Goal: Check status: Check status

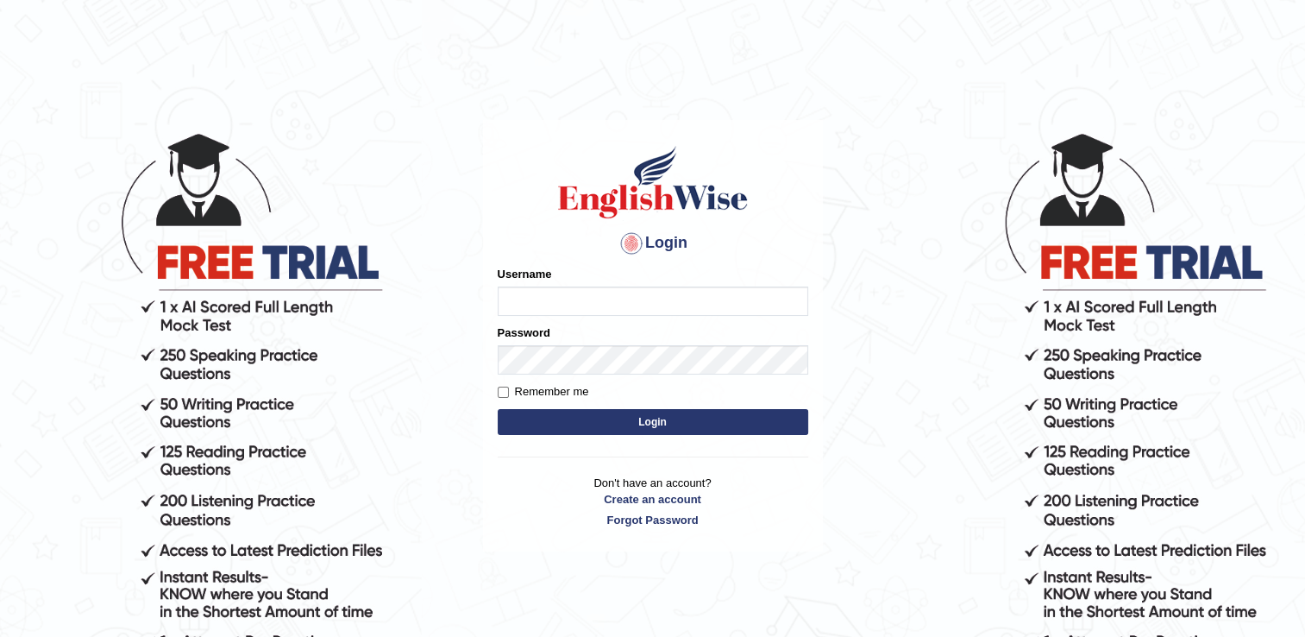
type input "Asmita0001"
click at [567, 415] on button "Login" at bounding box center [653, 422] width 311 height 26
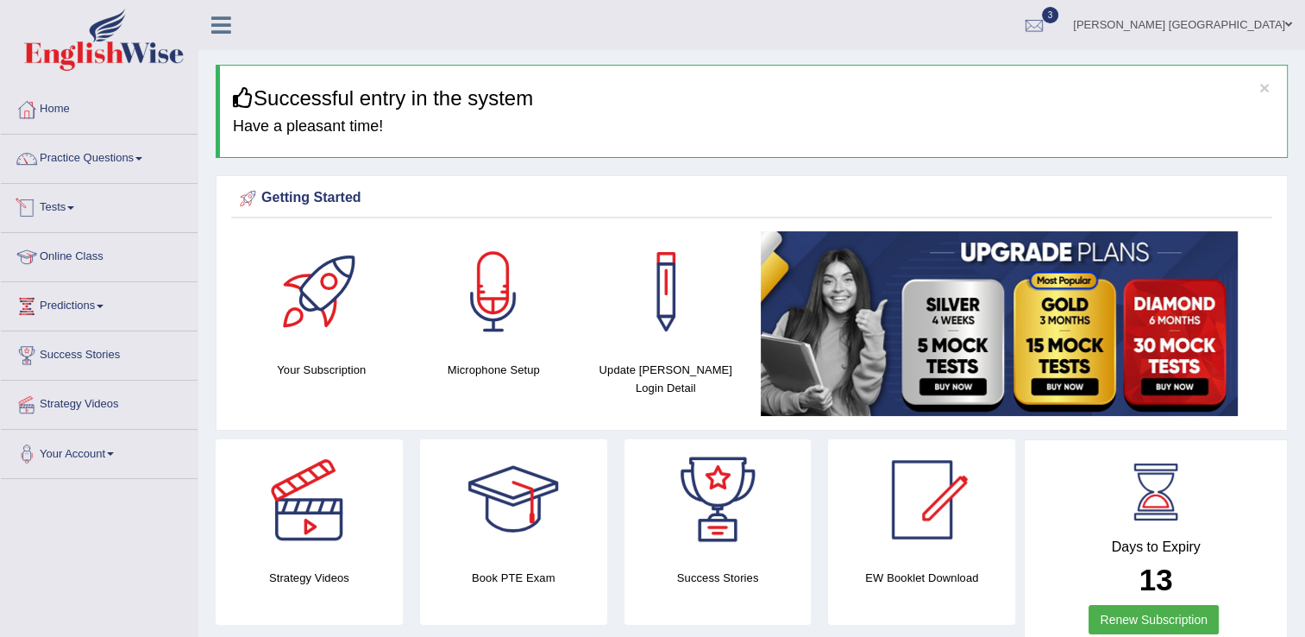
click at [54, 212] on link "Tests" at bounding box center [99, 205] width 197 height 43
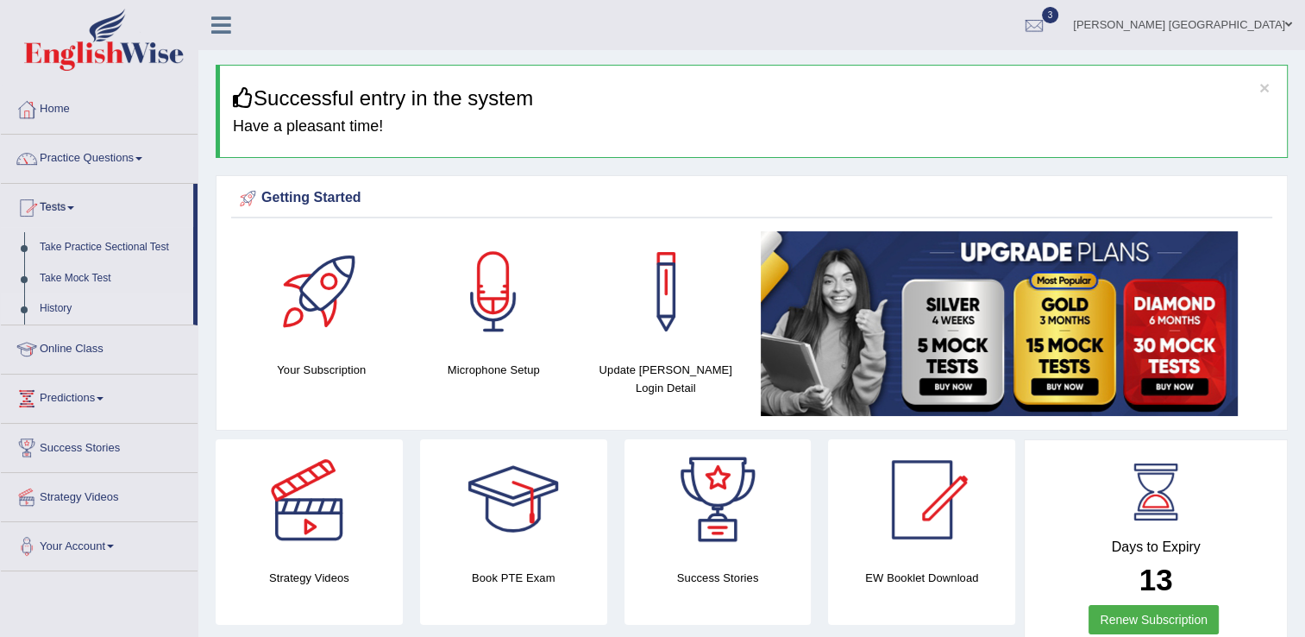
click at [73, 307] on link "History" at bounding box center [112, 308] width 161 height 31
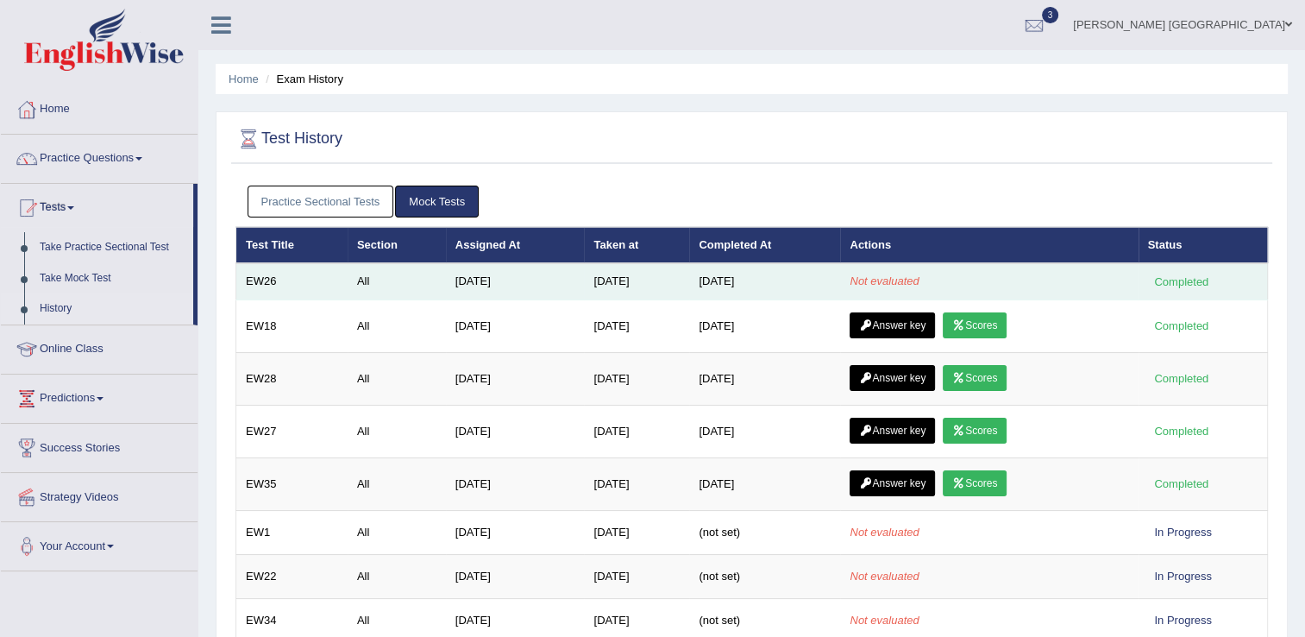
click at [1151, 282] on div "Completed" at bounding box center [1181, 282] width 67 height 18
drag, startPoint x: 1151, startPoint y: 282, endPoint x: 1095, endPoint y: 273, distance: 56.7
click at [1095, 273] on td "Not evaluated" at bounding box center [989, 281] width 298 height 36
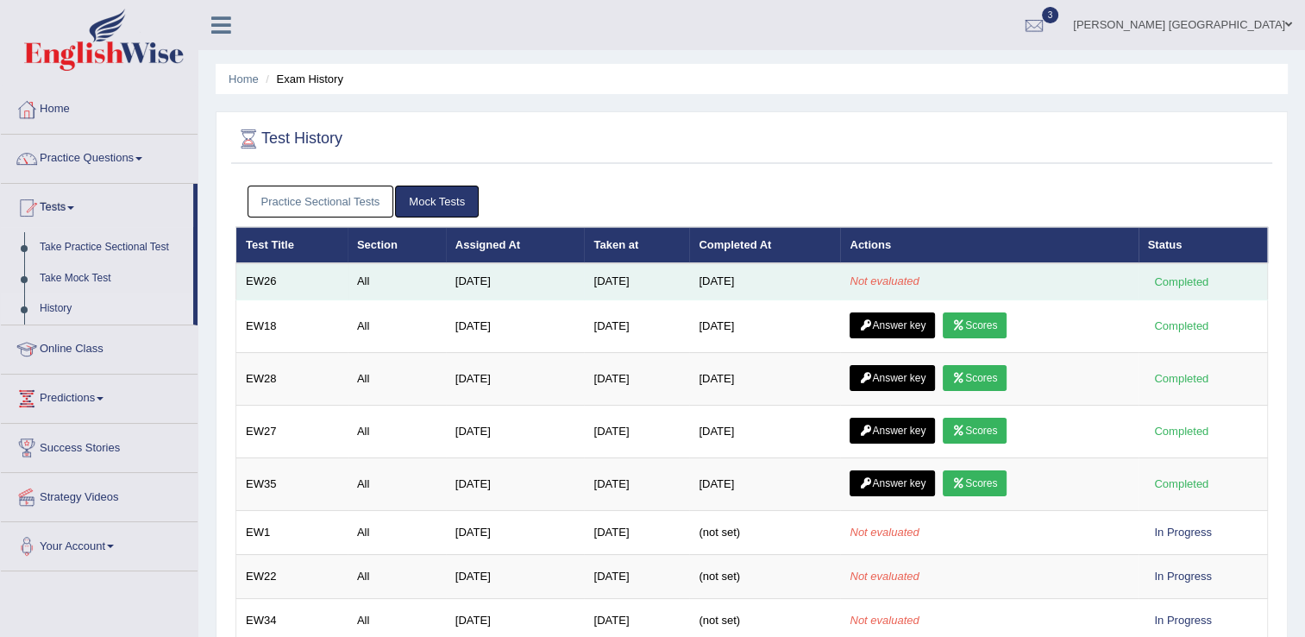
click at [260, 279] on td "EW26" at bounding box center [291, 281] width 111 height 36
drag, startPoint x: 260, startPoint y: 279, endPoint x: 297, endPoint y: 279, distance: 37.1
click at [297, 279] on td "EW26" at bounding box center [291, 281] width 111 height 36
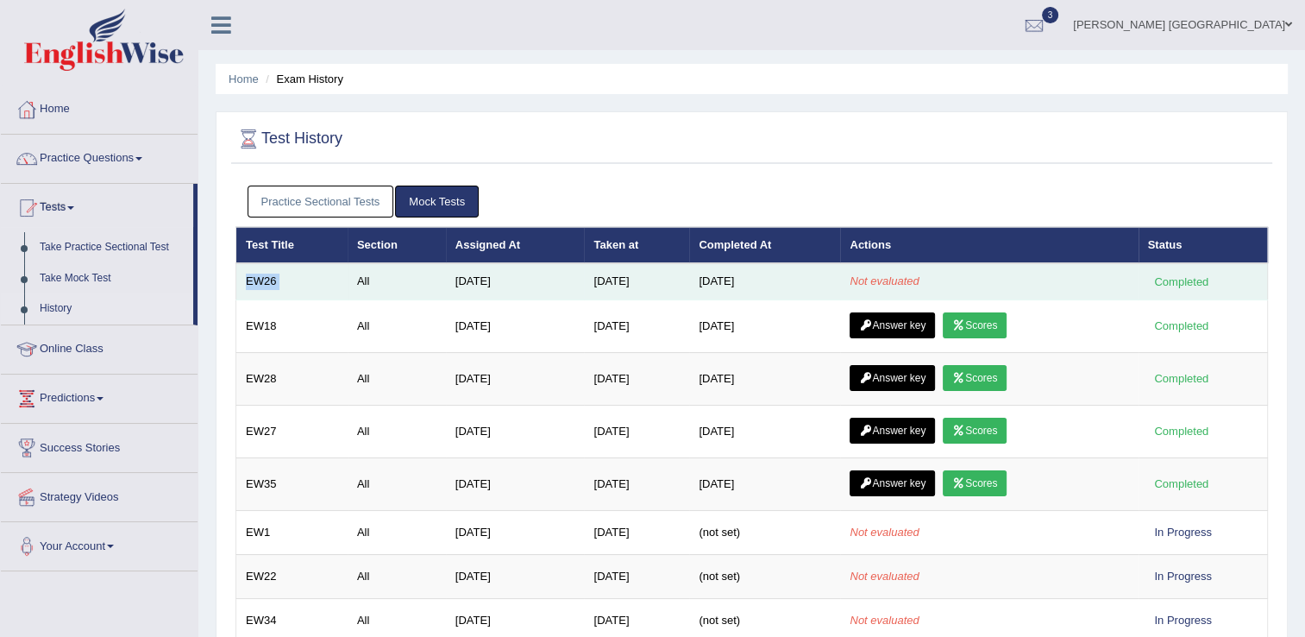
click at [297, 279] on td "EW26" at bounding box center [291, 281] width 111 height 36
click at [292, 281] on td "EW26" at bounding box center [291, 281] width 111 height 36
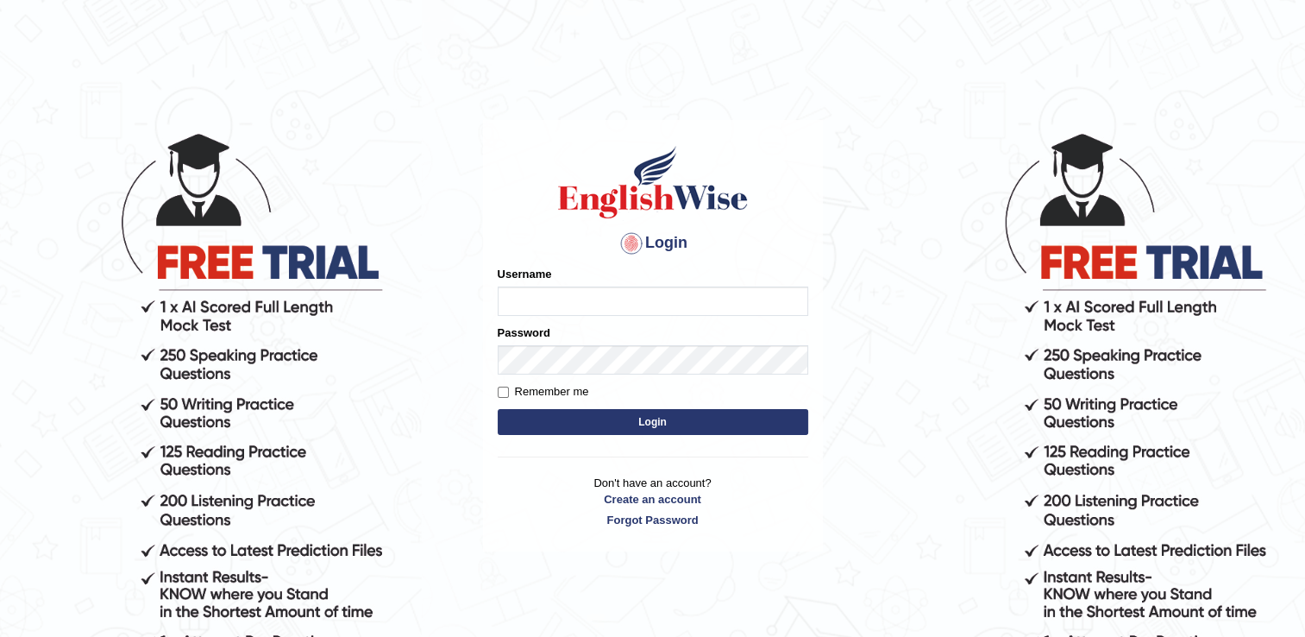
type input "Asmita0001"
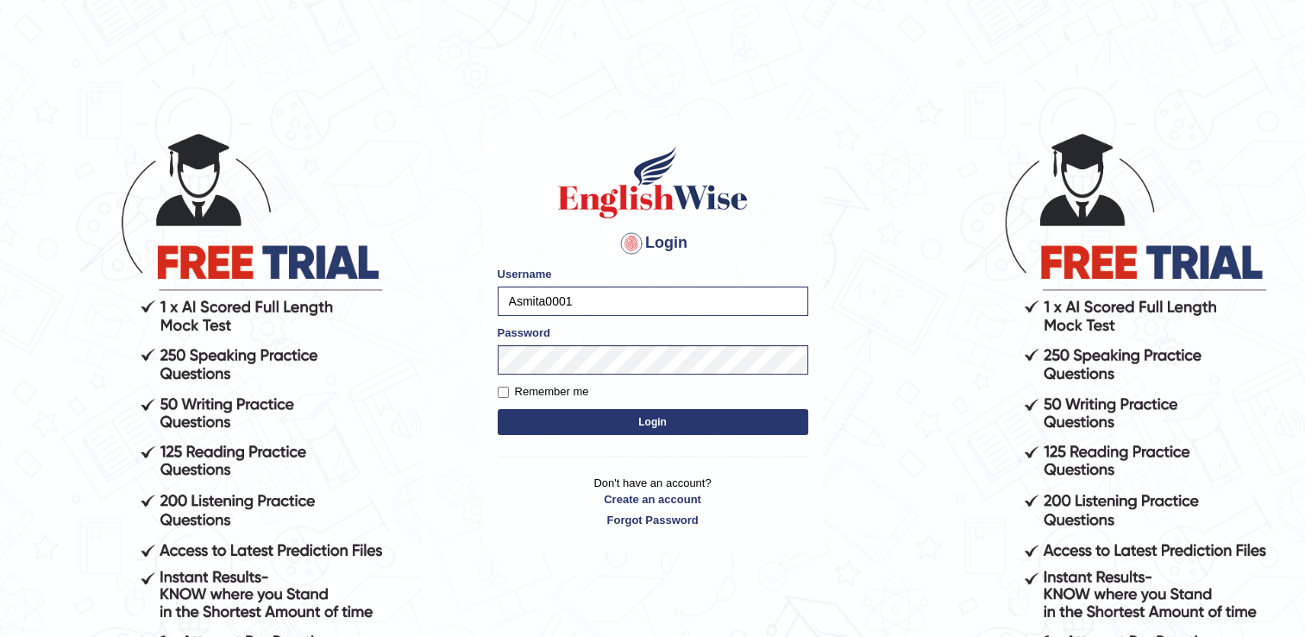
click at [606, 422] on button "Login" at bounding box center [653, 422] width 311 height 26
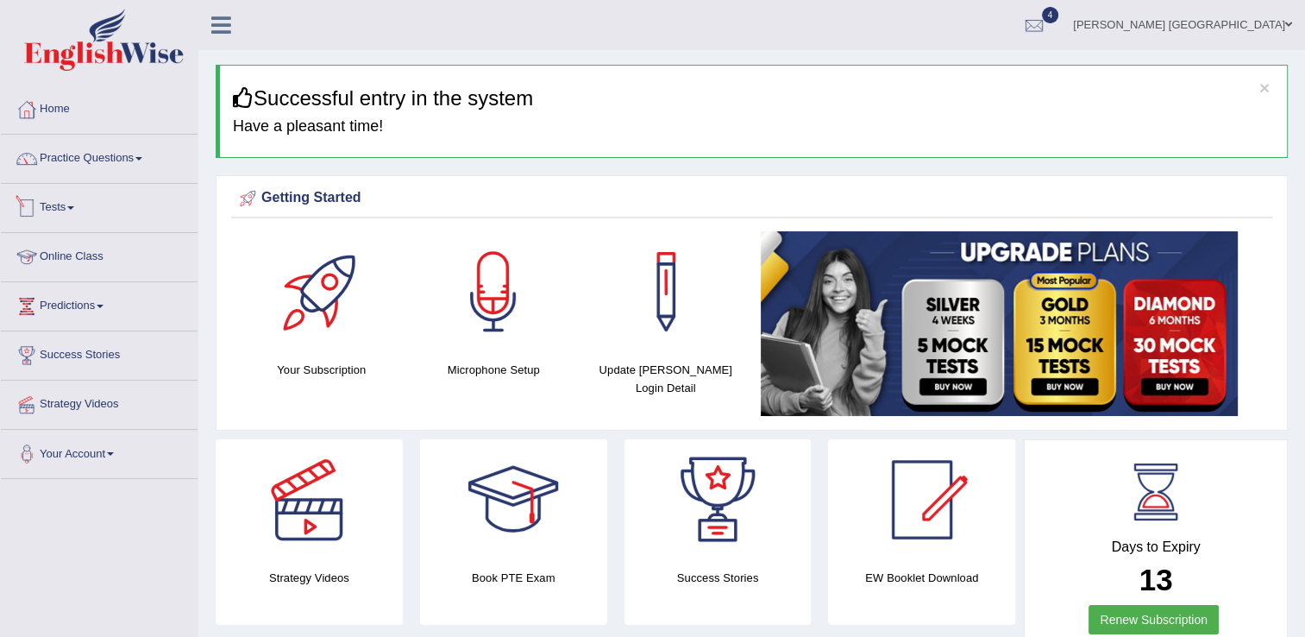
click at [73, 204] on link "Tests" at bounding box center [99, 205] width 197 height 43
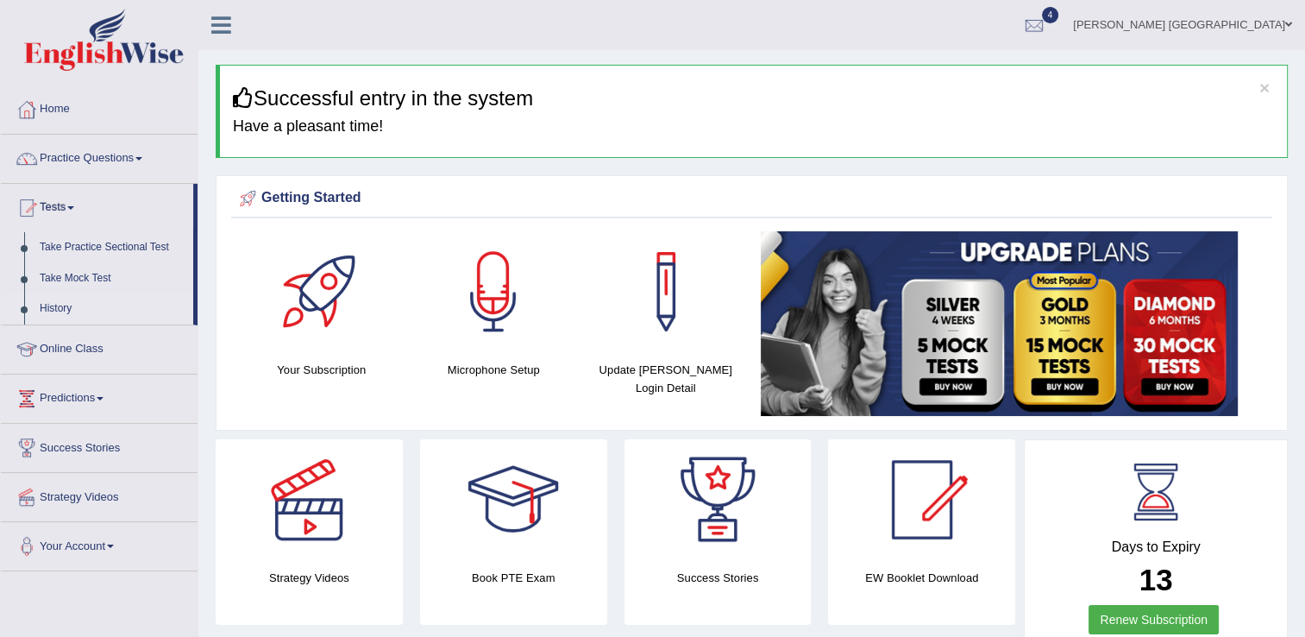
click at [83, 309] on link "History" at bounding box center [112, 308] width 161 height 31
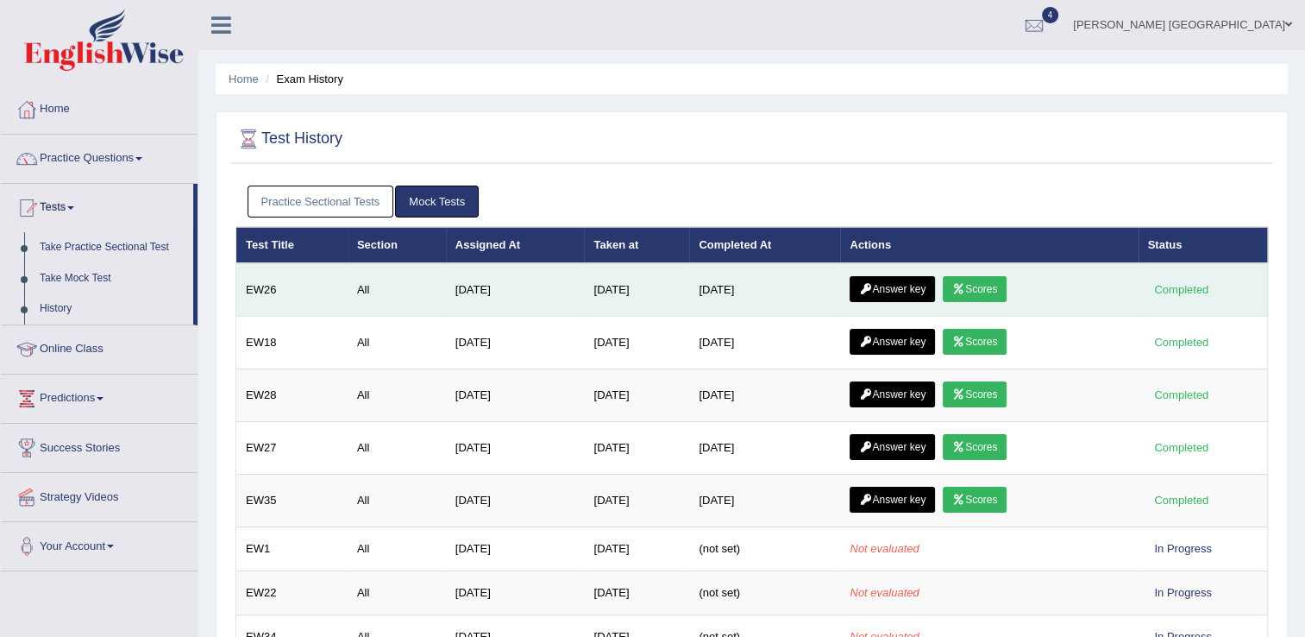
click at [980, 285] on link "Scores" at bounding box center [975, 289] width 64 height 26
click at [894, 285] on link "Answer key" at bounding box center [892, 289] width 85 height 26
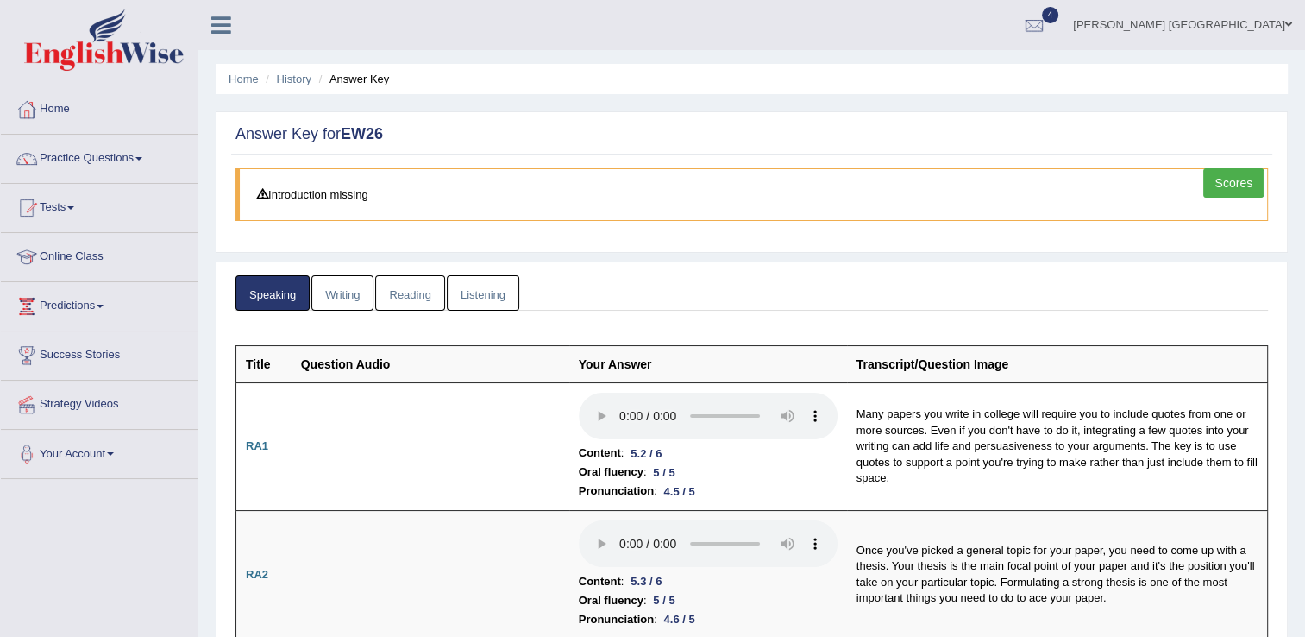
click at [487, 298] on link "Listening" at bounding box center [483, 292] width 72 height 35
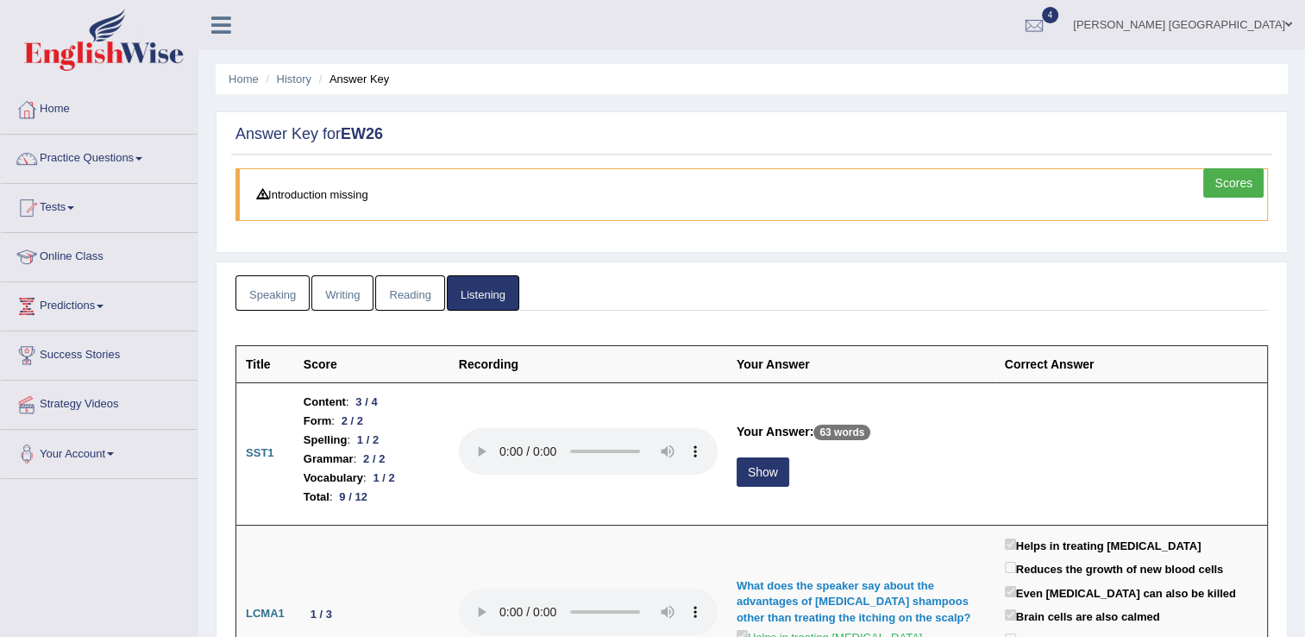
click at [409, 296] on link "Reading" at bounding box center [409, 292] width 69 height 35
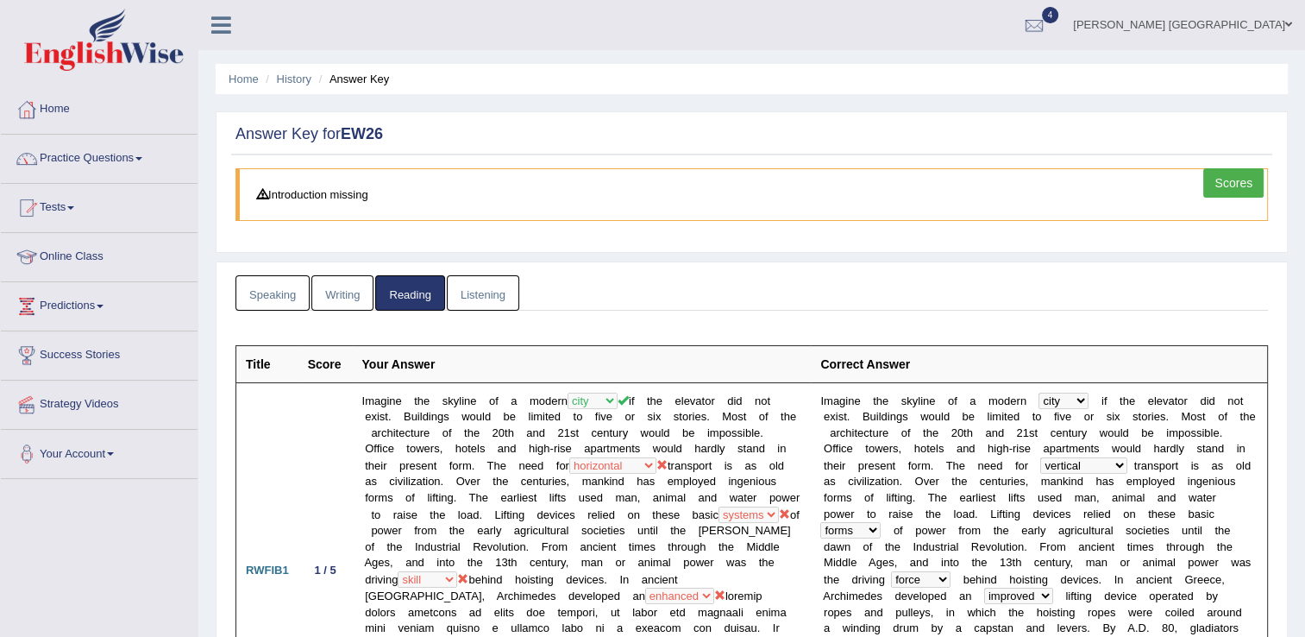
click at [340, 281] on link "Writing" at bounding box center [342, 292] width 62 height 35
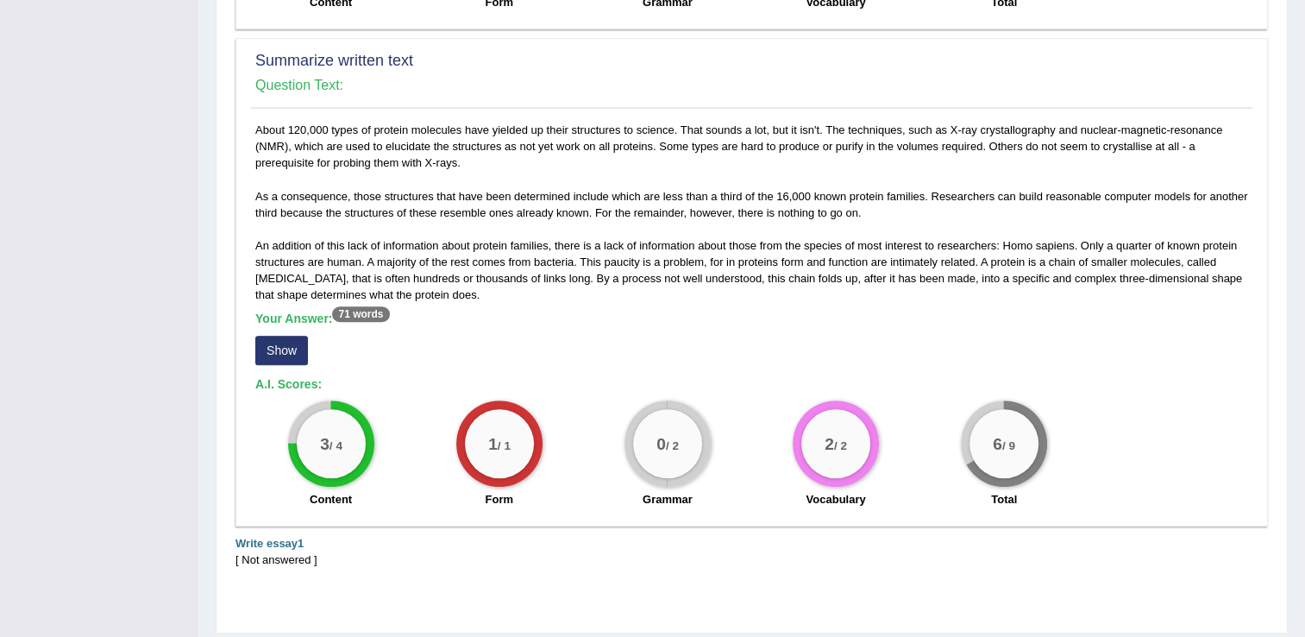
scroll to position [838, 0]
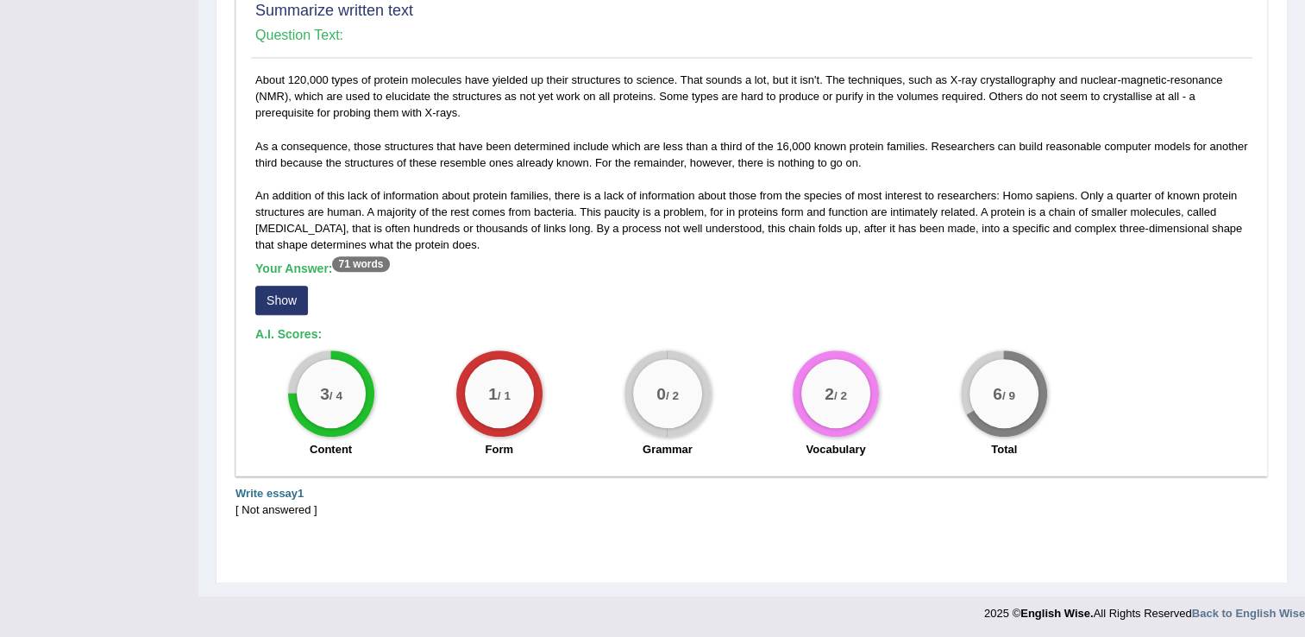
click at [548, 525] on div "Summarize written text Question Text: The end of the Cretaceous Period saw one …" at bounding box center [751, 29] width 1033 height 1045
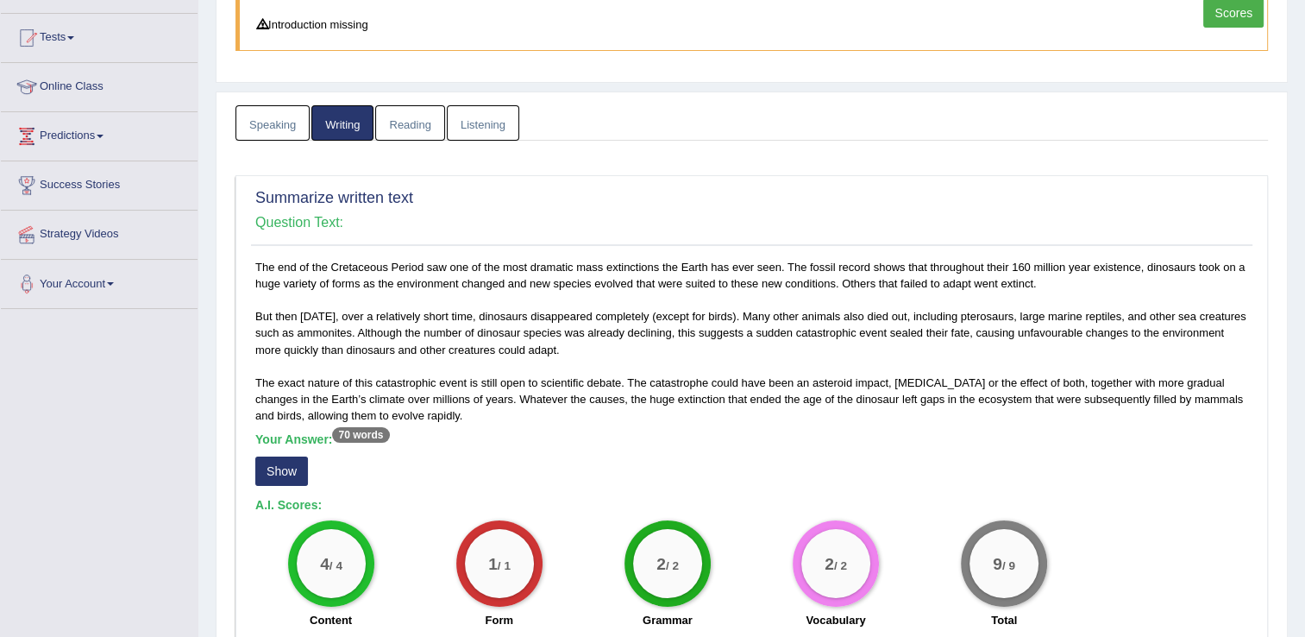
scroll to position [0, 0]
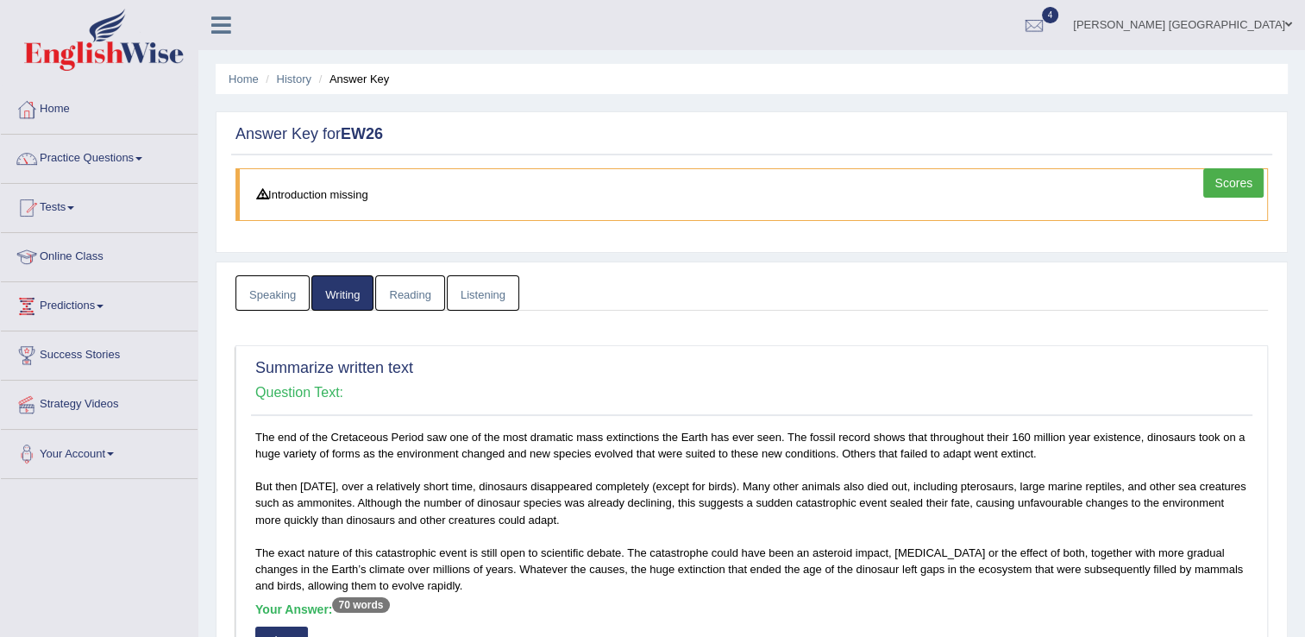
click at [407, 290] on link "Reading" at bounding box center [409, 292] width 69 height 35
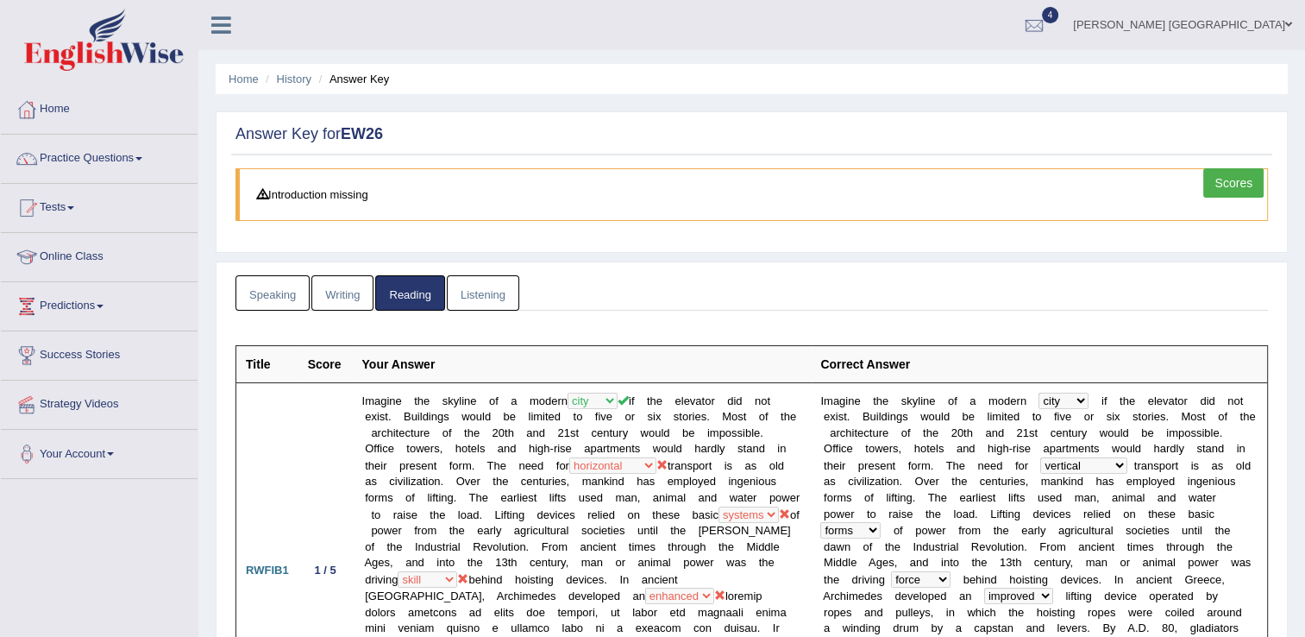
click at [472, 298] on link "Listening" at bounding box center [483, 292] width 72 height 35
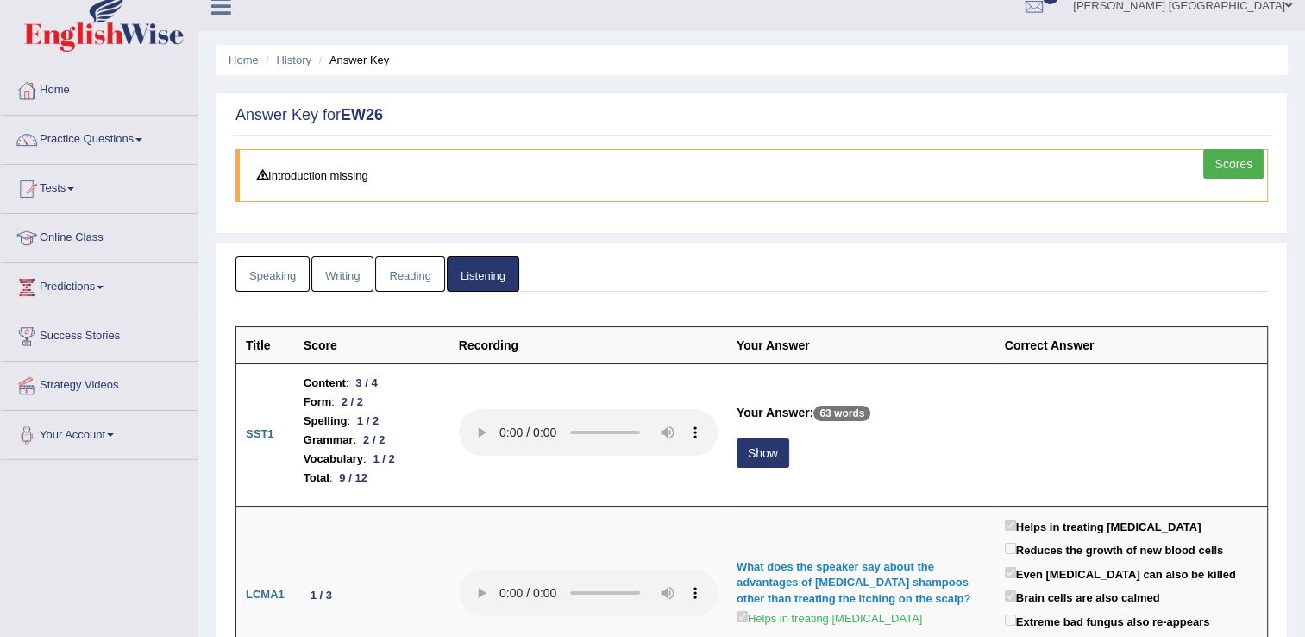
scroll to position [24, 0]
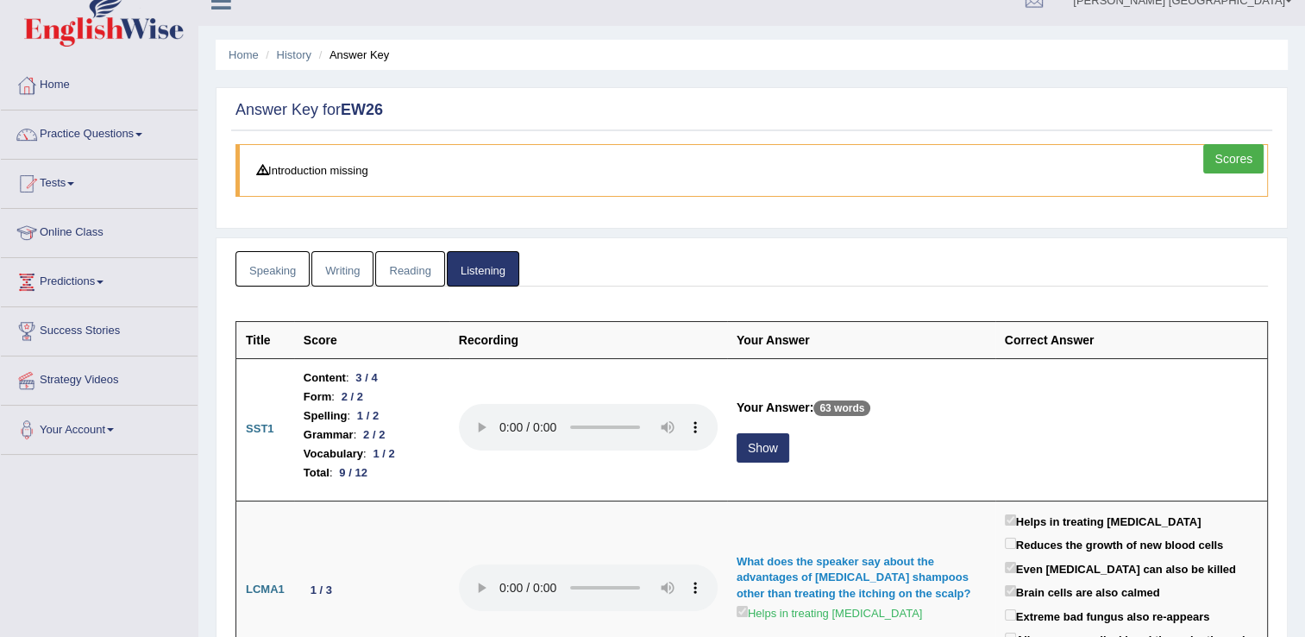
click at [279, 270] on link "Speaking" at bounding box center [272, 268] width 74 height 35
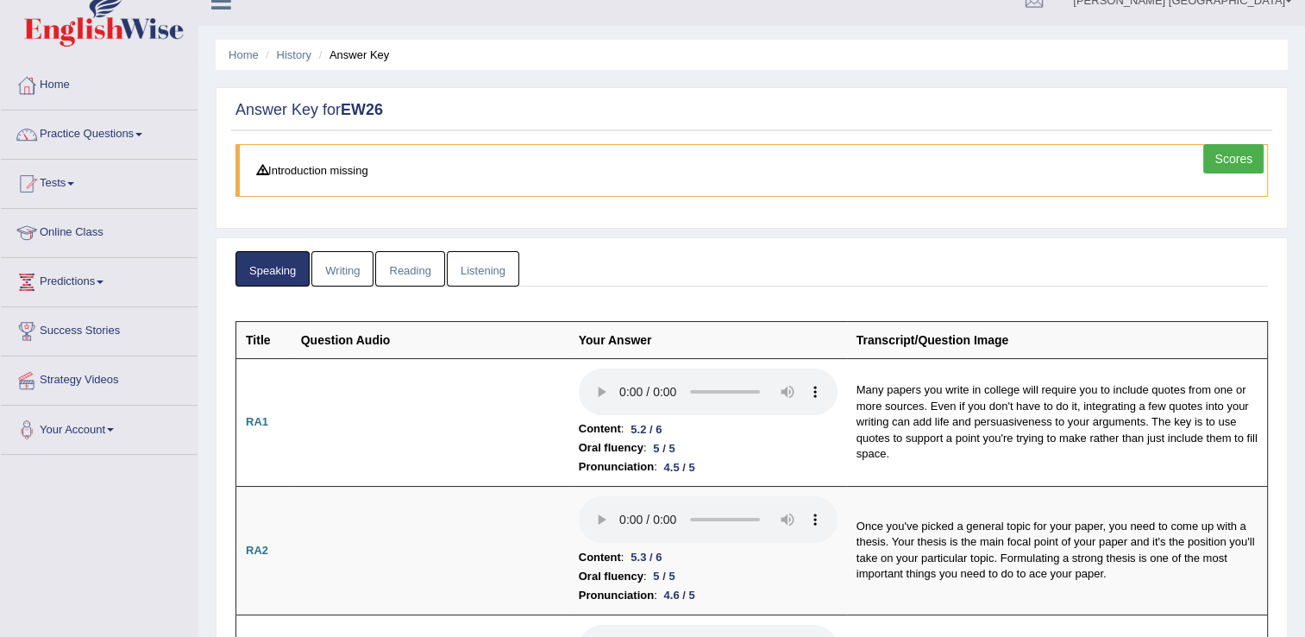
scroll to position [0, 0]
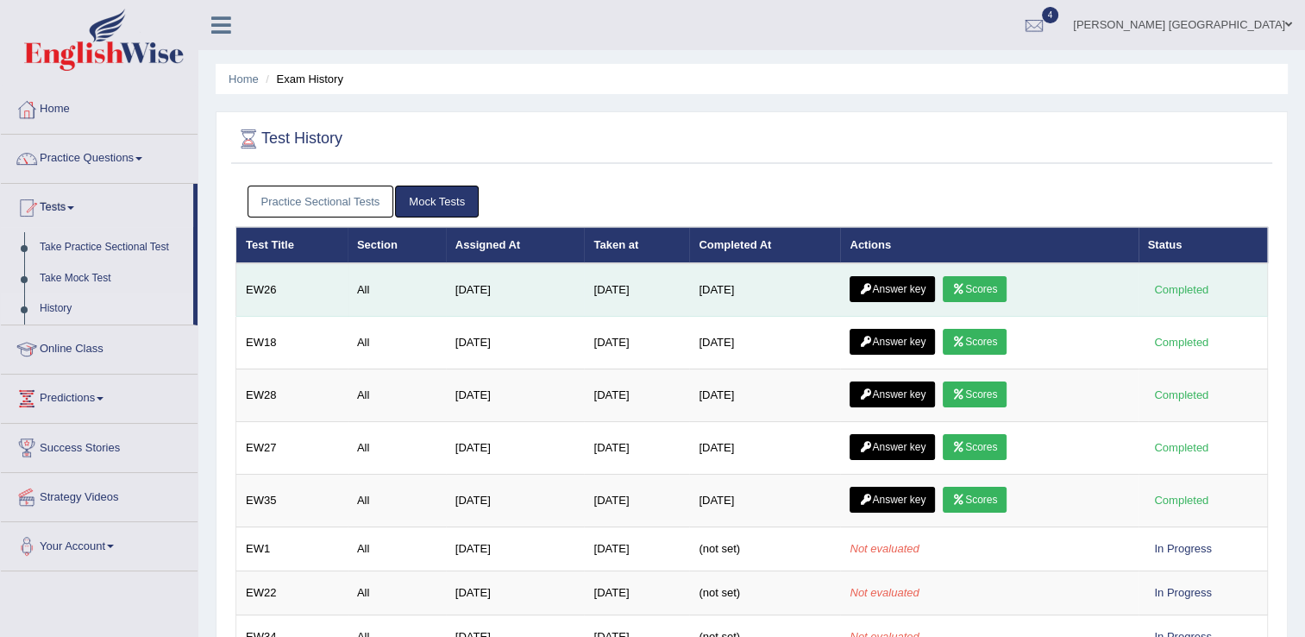
click at [908, 286] on link "Answer key" at bounding box center [892, 289] width 85 height 26
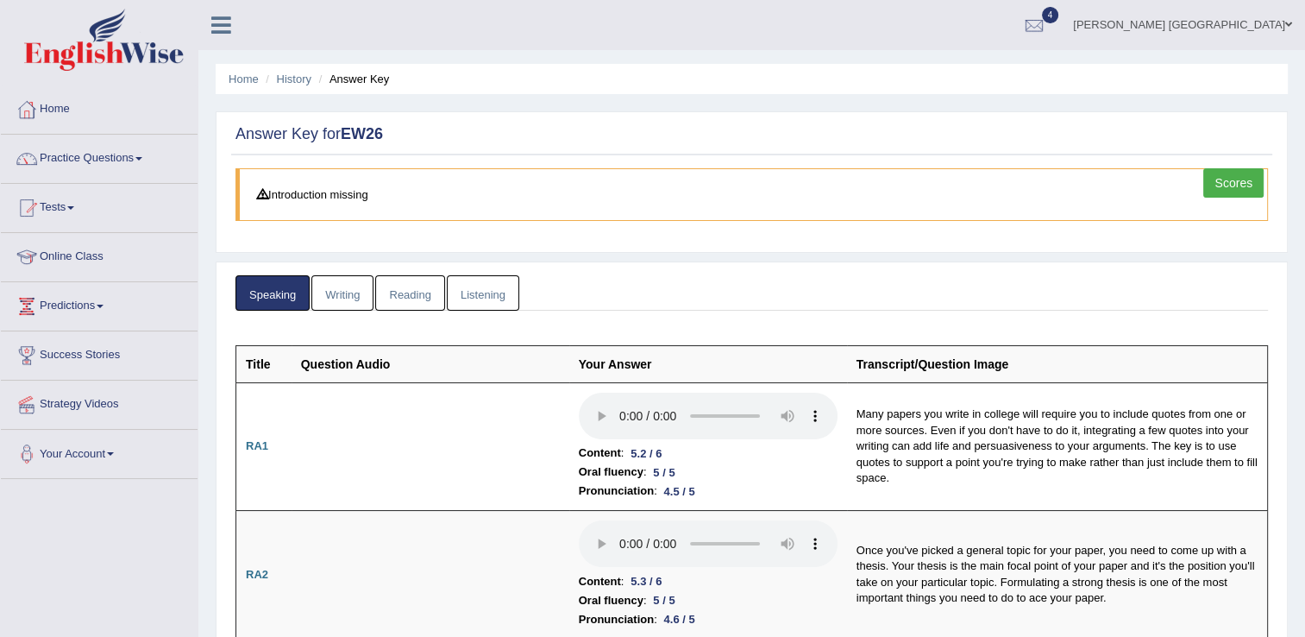
click at [1225, 178] on link "Scores" at bounding box center [1233, 182] width 60 height 29
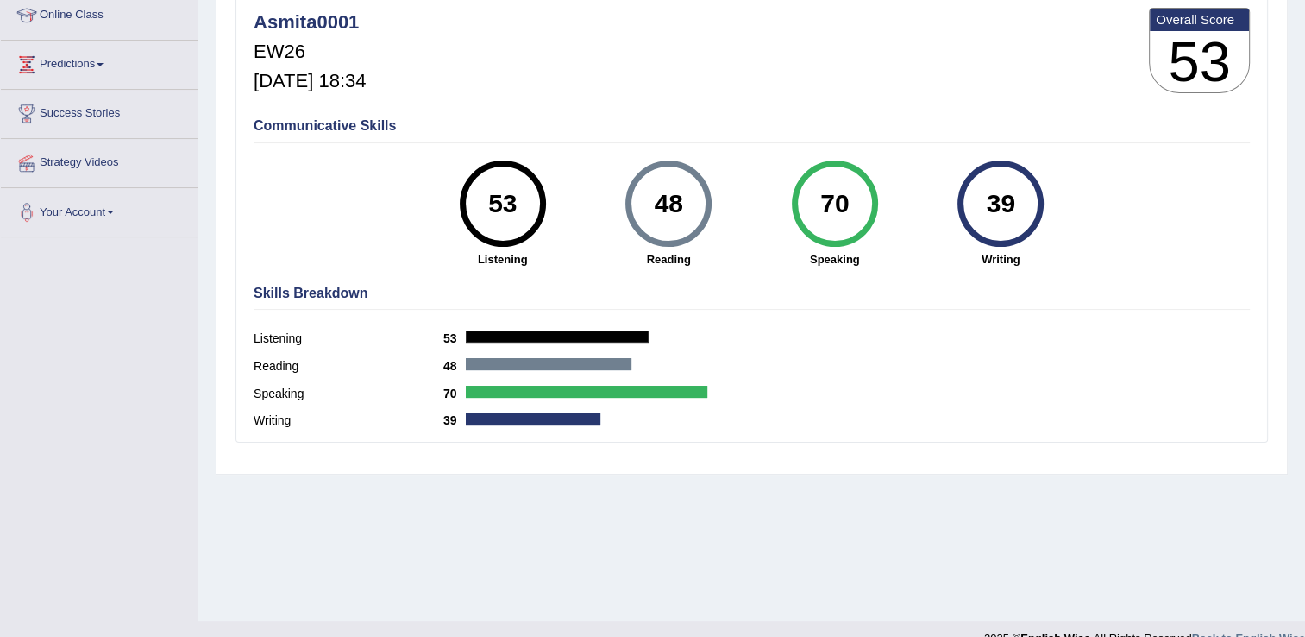
scroll to position [243, 0]
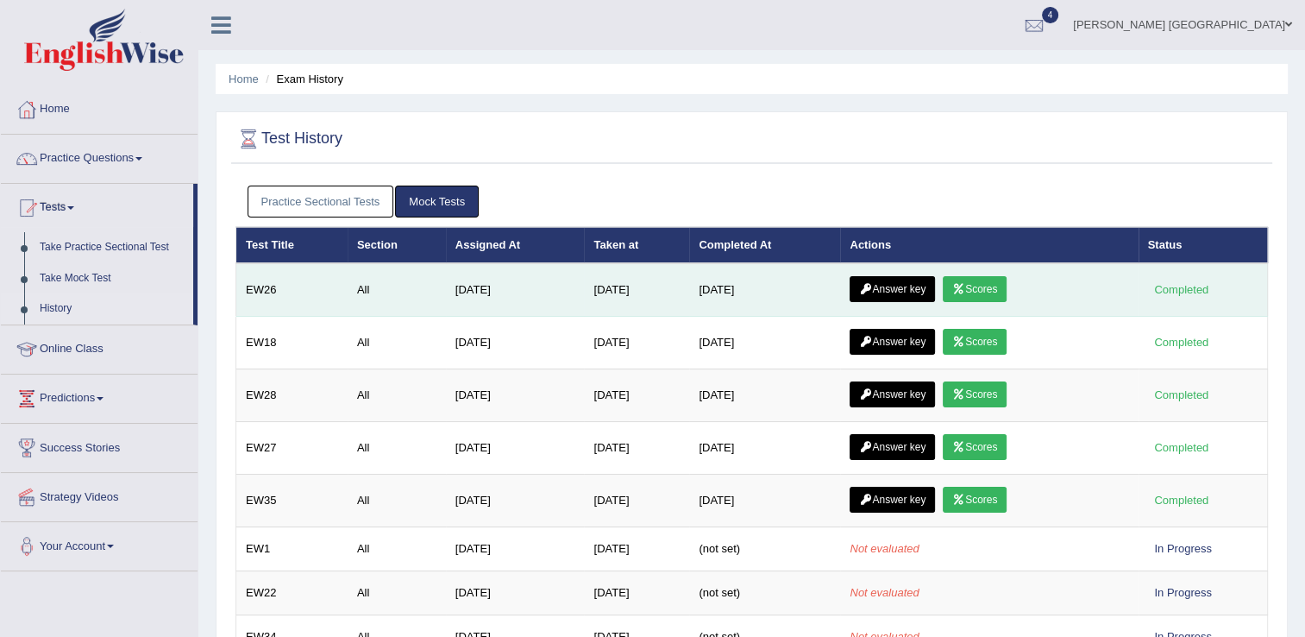
click at [960, 284] on icon at bounding box center [958, 289] width 13 height 10
